Goal: Task Accomplishment & Management: Use online tool/utility

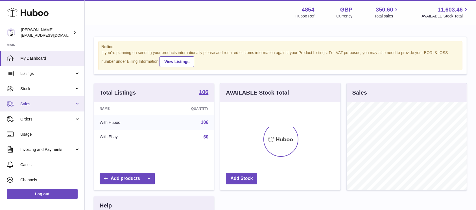
scroll to position [88, 120]
click at [52, 104] on span "Sales" at bounding box center [47, 104] width 54 height 5
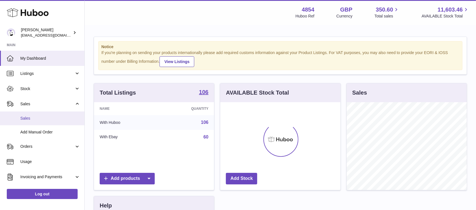
click at [32, 117] on span "Sales" at bounding box center [50, 118] width 60 height 5
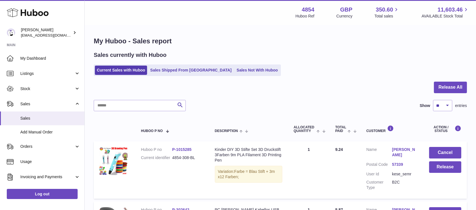
click at [135, 108] on input "text" at bounding box center [140, 105] width 92 height 11
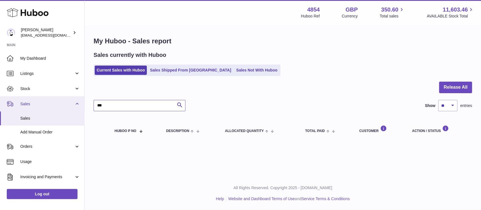
drag, startPoint x: 107, startPoint y: 109, endPoint x: 69, endPoint y: 108, distance: 37.8
click at [69, 108] on div "Huboo Dimitrios Leotsarakos jimleo21@yahoo.gr Main My Dashboard Listings Not wi…" at bounding box center [240, 105] width 481 height 210
type input "*******"
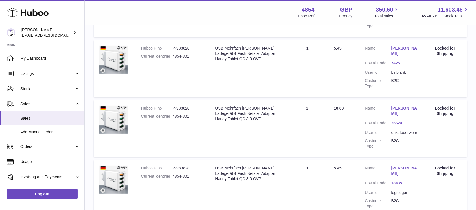
scroll to position [150, 0]
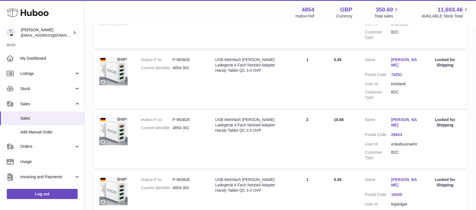
click at [396, 90] on dd "B2C" at bounding box center [404, 95] width 26 height 11
click at [396, 78] on dl "Customer Name Horst Peukert Postal Code 74251 User Id binblank Customer Type B2C" at bounding box center [390, 80] width 52 height 46
click at [396, 82] on dd "binblank" at bounding box center [404, 84] width 26 height 5
copy dd "binblank"
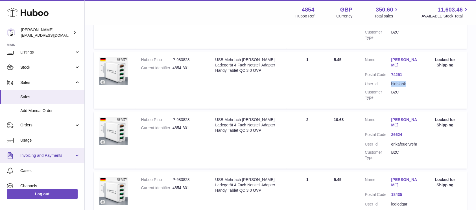
scroll to position [38, 0]
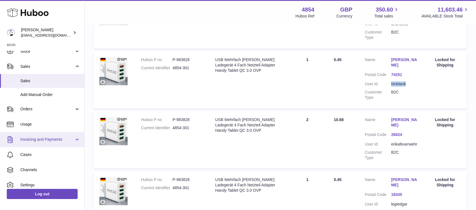
click at [68, 138] on span "Invoicing and Payments" at bounding box center [47, 139] width 54 height 5
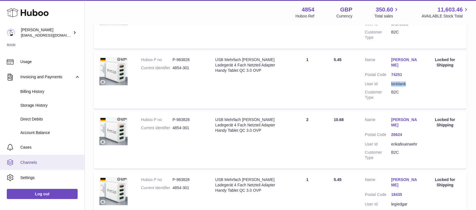
scroll to position [113, 0]
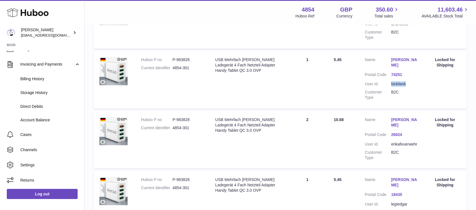
drag, startPoint x: 187, startPoint y: 55, endPoint x: 173, endPoint y: 55, distance: 14.4
click at [173, 57] on dd "P-983828" at bounding box center [187, 59] width 31 height 5
copy dd "P-983828"
click at [169, 126] on dt "Current identifier" at bounding box center [156, 128] width 31 height 5
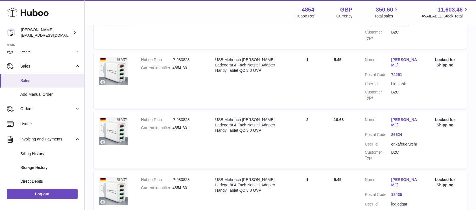
click at [48, 83] on span "Sales" at bounding box center [50, 80] width 60 height 5
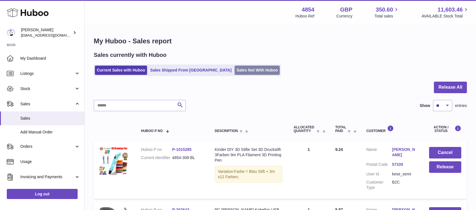
click at [234, 72] on link "Sales Not With Huboo" at bounding box center [256, 70] width 45 height 9
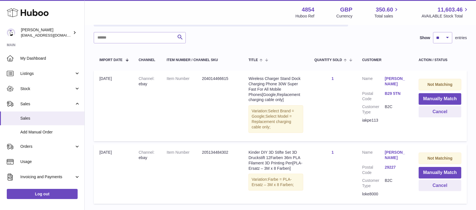
scroll to position [116, 0]
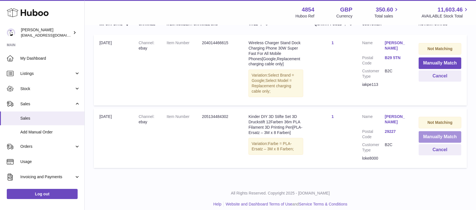
click at [427, 134] on button "Manually Match" at bounding box center [439, 137] width 43 height 12
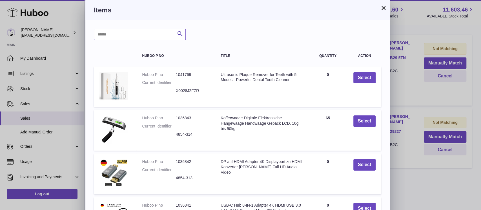
click at [145, 37] on input "text" at bounding box center [140, 34] width 92 height 11
type input "*"
type input "****"
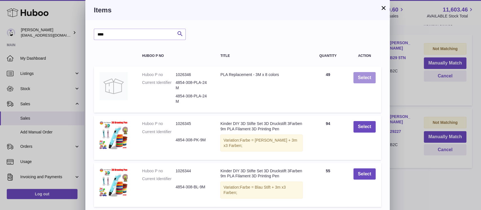
click at [367, 80] on button "Select" at bounding box center [365, 78] width 22 height 12
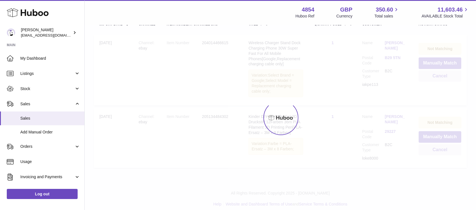
scroll to position [58, 0]
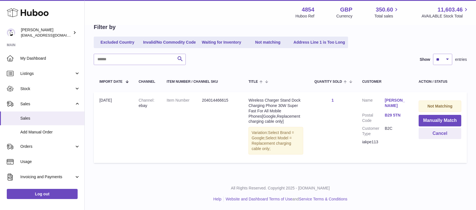
click at [69, 88] on span "Stock" at bounding box center [47, 88] width 54 height 5
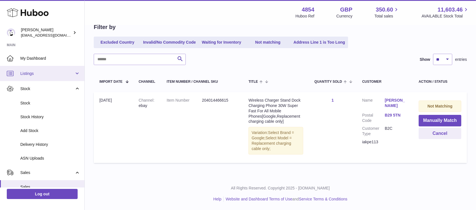
click at [55, 75] on span "Listings" at bounding box center [47, 73] width 54 height 5
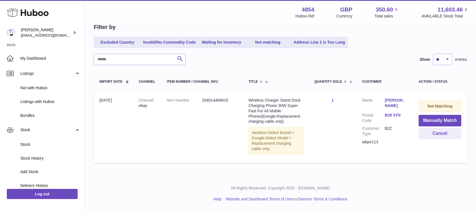
click at [373, 145] on div "iakpe113" at bounding box center [384, 142] width 45 height 5
copy div "iakpe113"
click at [429, 138] on button "Cancel" at bounding box center [439, 134] width 43 height 12
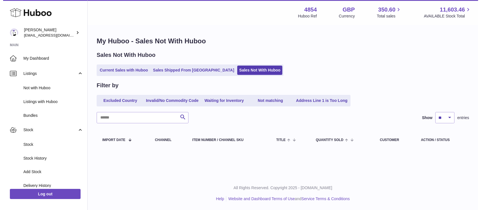
scroll to position [0, 0]
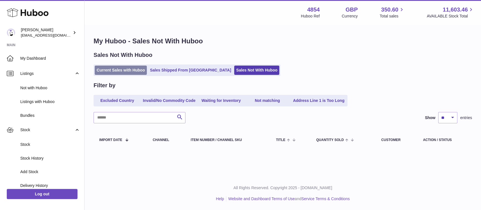
click at [125, 69] on link "Current Sales with Huboo" at bounding box center [121, 70] width 52 height 9
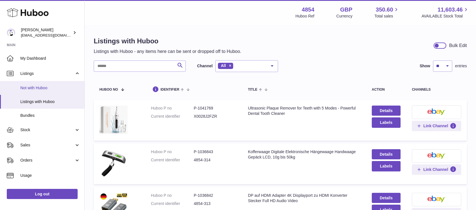
click at [38, 87] on span "Not with Huboo" at bounding box center [50, 87] width 60 height 5
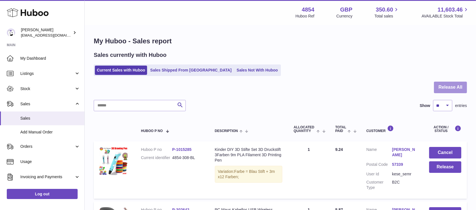
click at [448, 85] on button "Release All" at bounding box center [450, 88] width 33 height 12
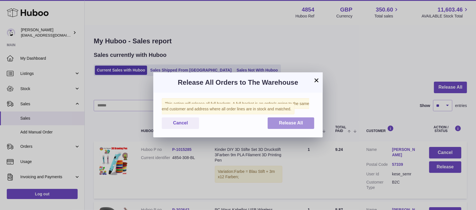
click at [306, 125] on button "Release All" at bounding box center [290, 124] width 47 height 12
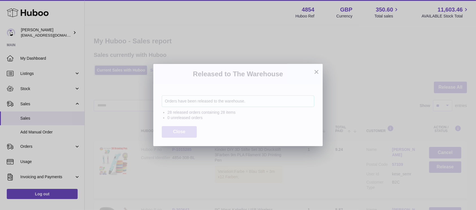
click at [184, 134] on span "Close" at bounding box center [179, 131] width 12 height 5
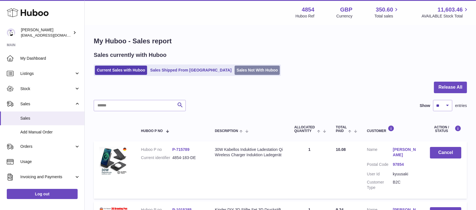
click at [234, 72] on link "Sales Not With Huboo" at bounding box center [256, 70] width 45 height 9
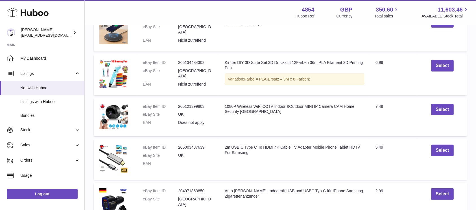
scroll to position [113, 0]
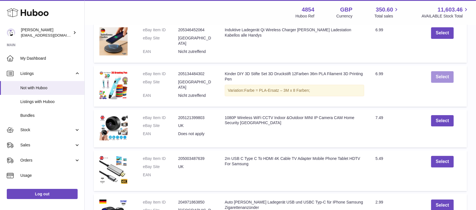
click at [438, 82] on button "Select" at bounding box center [442, 77] width 22 height 12
click at [440, 92] on button "Undo" at bounding box center [442, 95] width 21 height 12
click at [443, 81] on button "Select" at bounding box center [442, 77] width 22 height 12
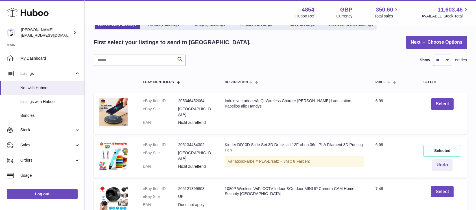
scroll to position [0, 0]
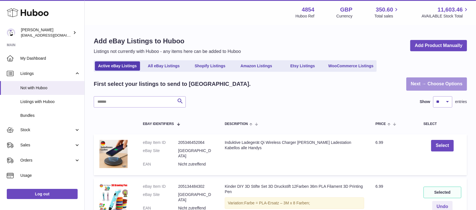
click at [425, 83] on link "Next → Choose Options" at bounding box center [436, 84] width 61 height 13
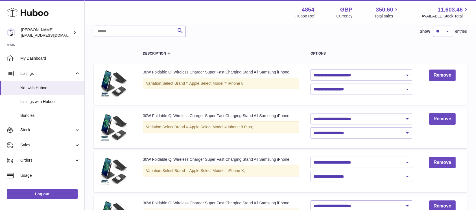
scroll to position [38, 0]
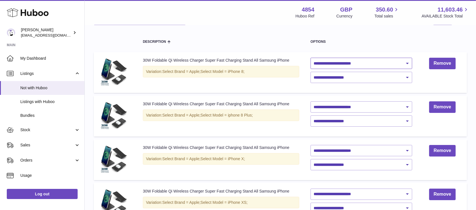
click at [366, 67] on select "**********" at bounding box center [361, 63] width 102 height 11
click at [368, 64] on select "**********" at bounding box center [361, 63] width 102 height 11
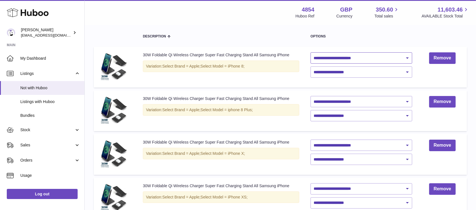
scroll to position [11, 0]
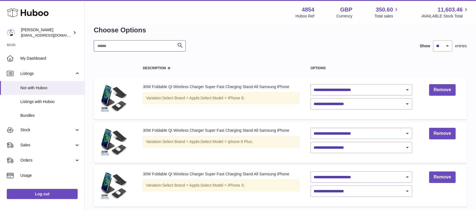
click at [134, 47] on input "text" at bounding box center [140, 45] width 92 height 11
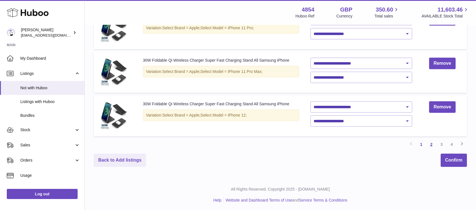
click at [430, 147] on link "2" at bounding box center [431, 145] width 10 height 10
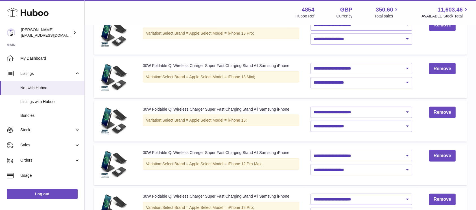
scroll to position [387, 0]
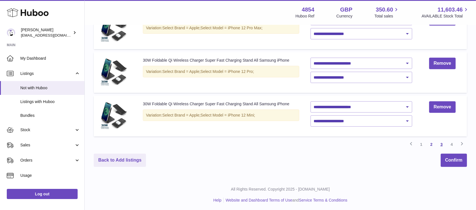
click at [440, 144] on link "3" at bounding box center [441, 145] width 10 height 10
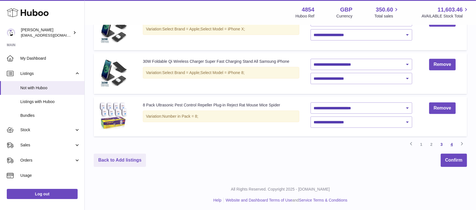
click at [452, 142] on link "4" at bounding box center [451, 145] width 10 height 10
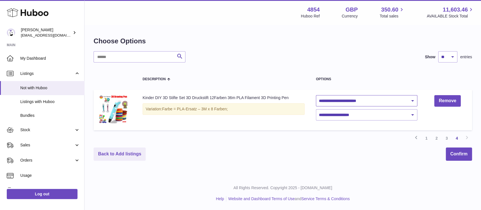
click at [356, 102] on select "**********" at bounding box center [367, 100] width 102 height 11
select select "**********"
click at [316, 95] on select "**********" at bounding box center [367, 100] width 102 height 11
click at [380, 116] on select "**********" at bounding box center [367, 114] width 102 height 11
select select "****"
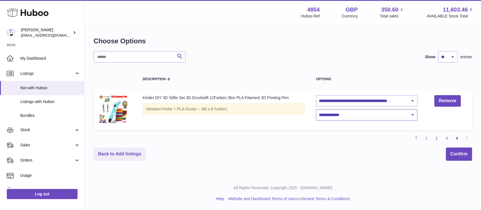
click at [316, 109] on select "**********" at bounding box center [367, 114] width 102 height 11
click at [366, 151] on div "Back to Add listings Confirm" at bounding box center [283, 154] width 379 height 13
click at [456, 156] on button "Confirm" at bounding box center [459, 154] width 26 height 13
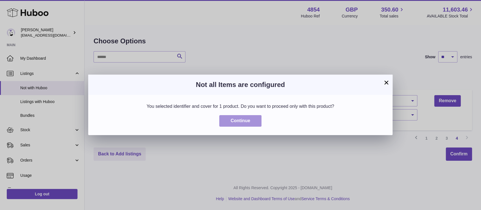
click at [252, 123] on button "Continue" at bounding box center [240, 121] width 42 height 12
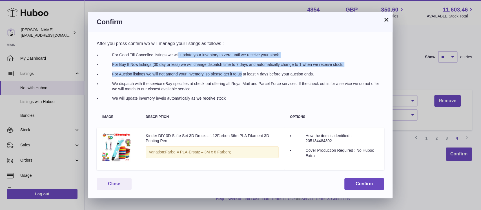
drag, startPoint x: 145, startPoint y: 56, endPoint x: 207, endPoint y: 69, distance: 62.8
click at [207, 69] on ul "For Good Till Cancelled listings we will update your inventory to zero until we…" at bounding box center [242, 76] width 283 height 49
click at [199, 67] on ul "For Good Till Cancelled listings we will update your inventory to zero until we…" at bounding box center [242, 76] width 283 height 49
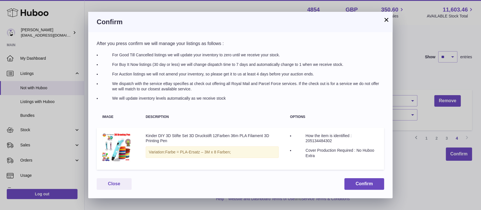
drag, startPoint x: 185, startPoint y: 73, endPoint x: 232, endPoint y: 101, distance: 54.7
click at [232, 101] on ul "For Good Till Cancelled listings we will update your inventory to zero until we…" at bounding box center [242, 76] width 283 height 49
click at [386, 23] on button "×" at bounding box center [386, 19] width 7 height 7
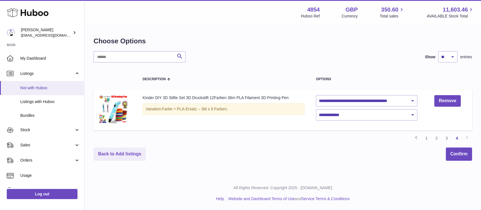
click at [38, 94] on link "Not with Huboo" at bounding box center [42, 88] width 84 height 14
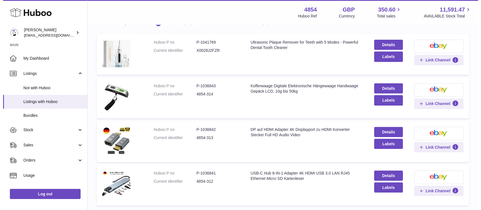
scroll to position [188, 0]
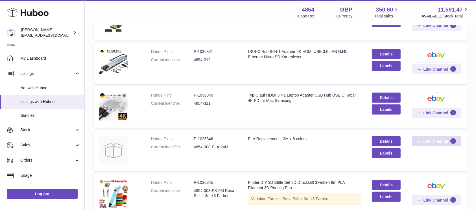
click at [426, 139] on span "Link Channel" at bounding box center [435, 141] width 25 height 5
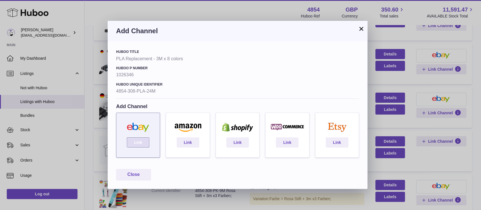
click at [144, 140] on link "Link" at bounding box center [138, 143] width 23 height 10
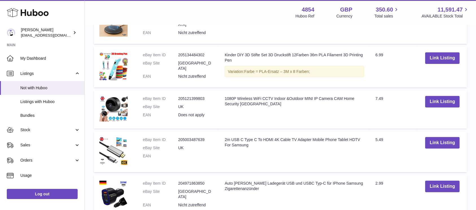
scroll to position [188, 0]
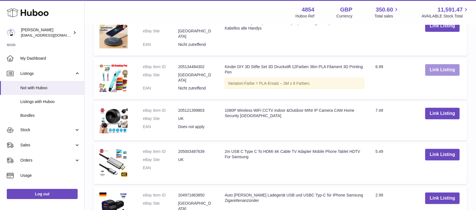
click at [449, 74] on button "Link Listing" at bounding box center [442, 70] width 34 height 12
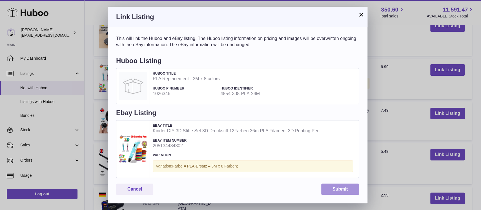
click at [335, 187] on button "Submit" at bounding box center [341, 190] width 38 height 12
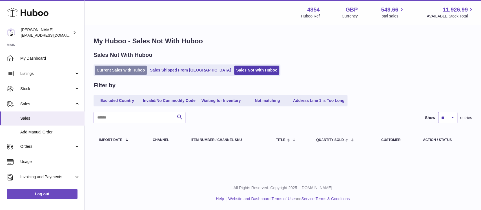
click at [127, 68] on link "Current Sales with Huboo" at bounding box center [121, 70] width 52 height 9
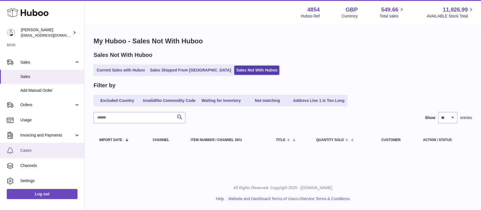
scroll to position [58, 0]
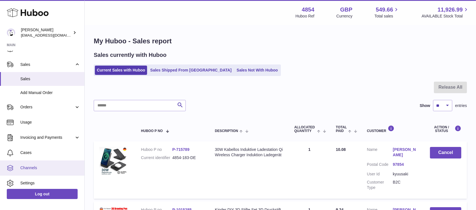
scroll to position [58, 0]
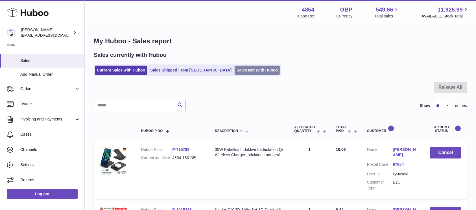
click at [234, 71] on link "Sales Not With Huboo" at bounding box center [256, 70] width 45 height 9
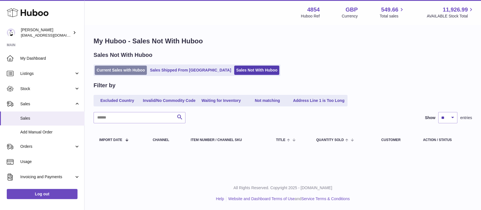
click at [113, 71] on link "Current Sales with Huboo" at bounding box center [121, 70] width 52 height 9
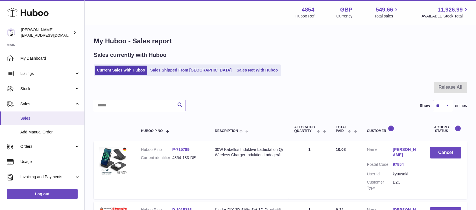
click at [64, 118] on span "Sales" at bounding box center [50, 118] width 60 height 5
click at [144, 107] on input "text" at bounding box center [140, 105] width 92 height 11
type input "*****"
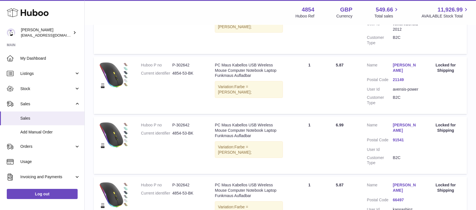
scroll to position [216, 0]
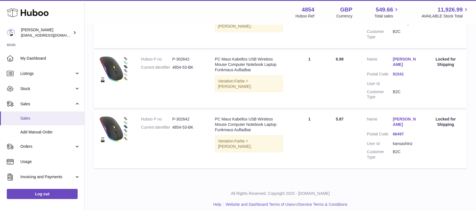
click at [47, 120] on span "Sales" at bounding box center [50, 118] width 60 height 5
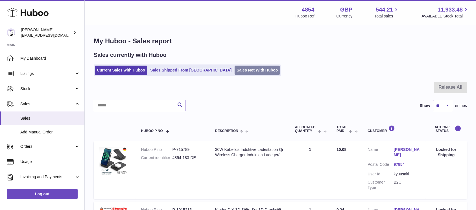
click at [234, 70] on link "Sales Not With Huboo" at bounding box center [256, 70] width 45 height 9
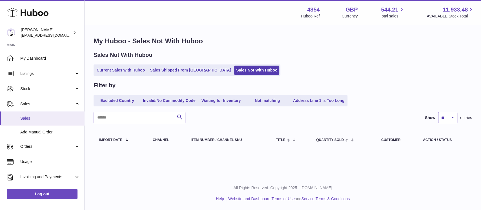
click at [43, 118] on span "Sales" at bounding box center [50, 118] width 60 height 5
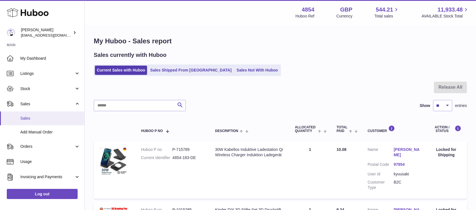
click at [39, 118] on span "Sales" at bounding box center [50, 118] width 60 height 5
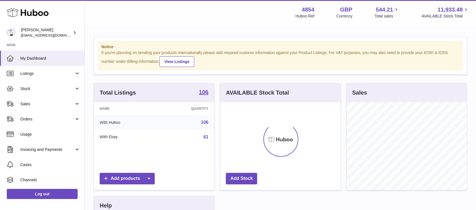
scroll to position [88, 120]
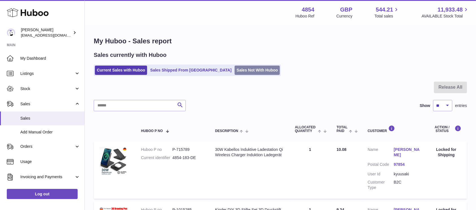
click at [237, 70] on link "Sales Not With Huboo" at bounding box center [256, 70] width 45 height 9
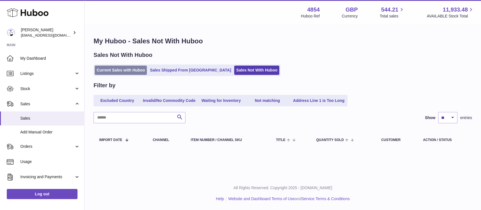
click at [130, 69] on link "Current Sales with Huboo" at bounding box center [121, 70] width 52 height 9
